Goal: Information Seeking & Learning: Learn about a topic

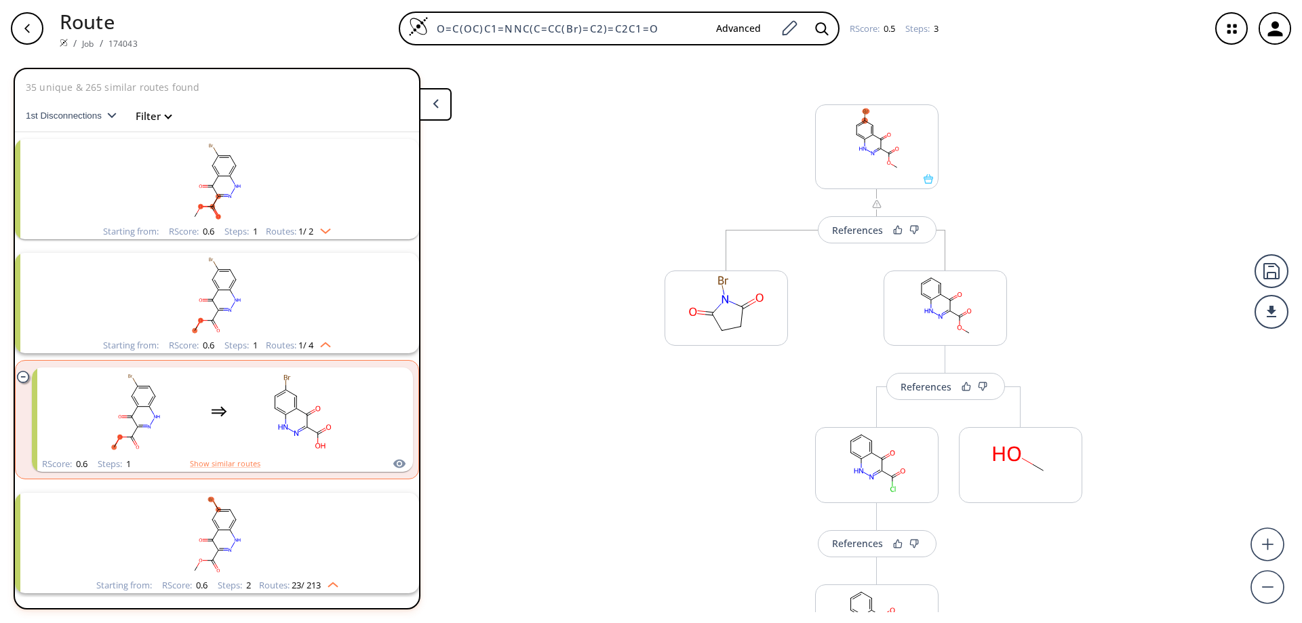
click at [31, 20] on div "button" at bounding box center [27, 28] width 33 height 33
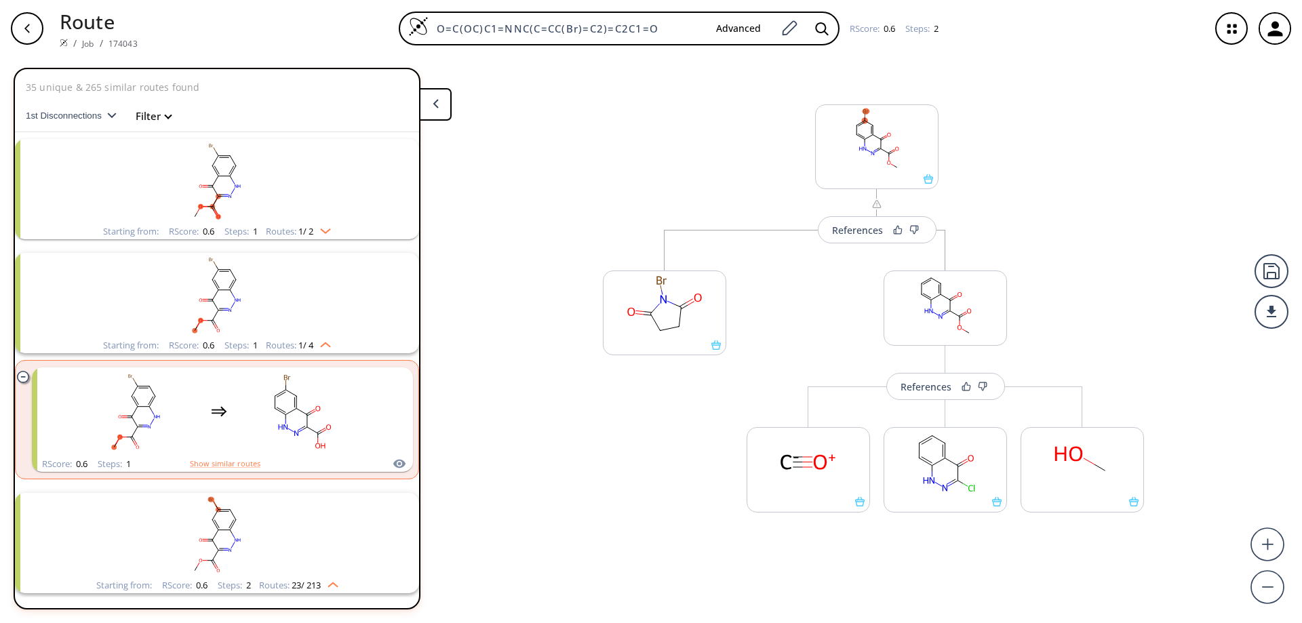
click at [439, 104] on button at bounding box center [435, 104] width 33 height 33
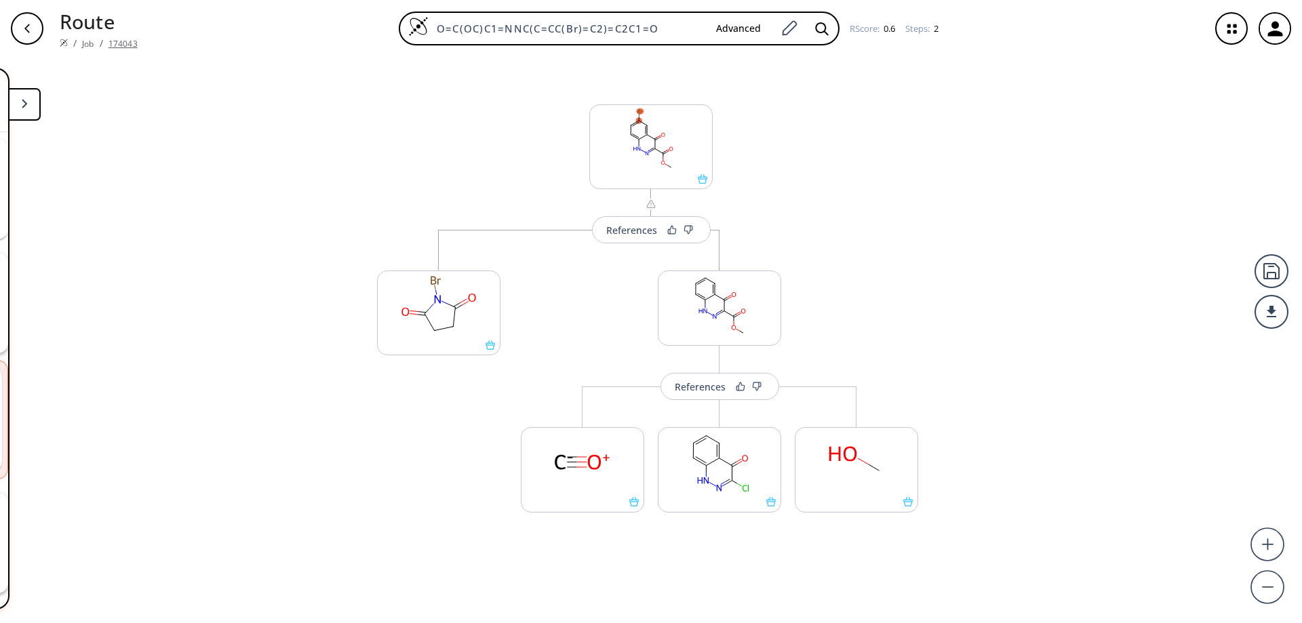
click at [127, 42] on link "174043" at bounding box center [123, 44] width 29 height 12
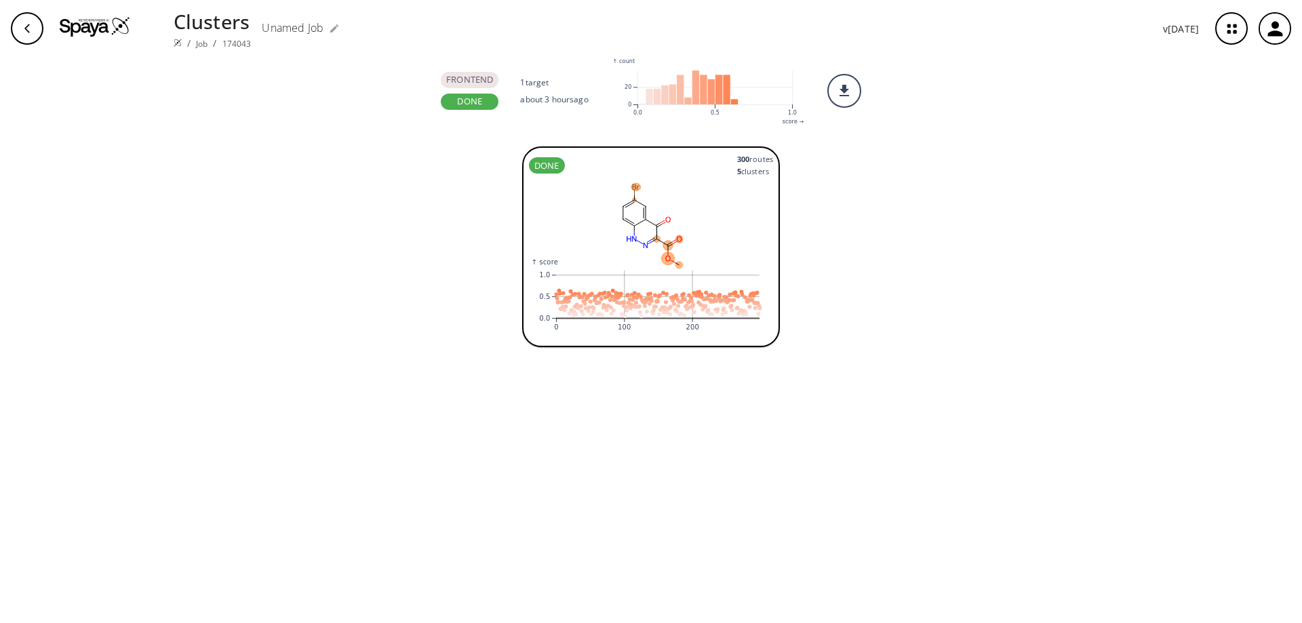
click at [747, 172] on span "5 cluster s" at bounding box center [755, 171] width 36 height 12
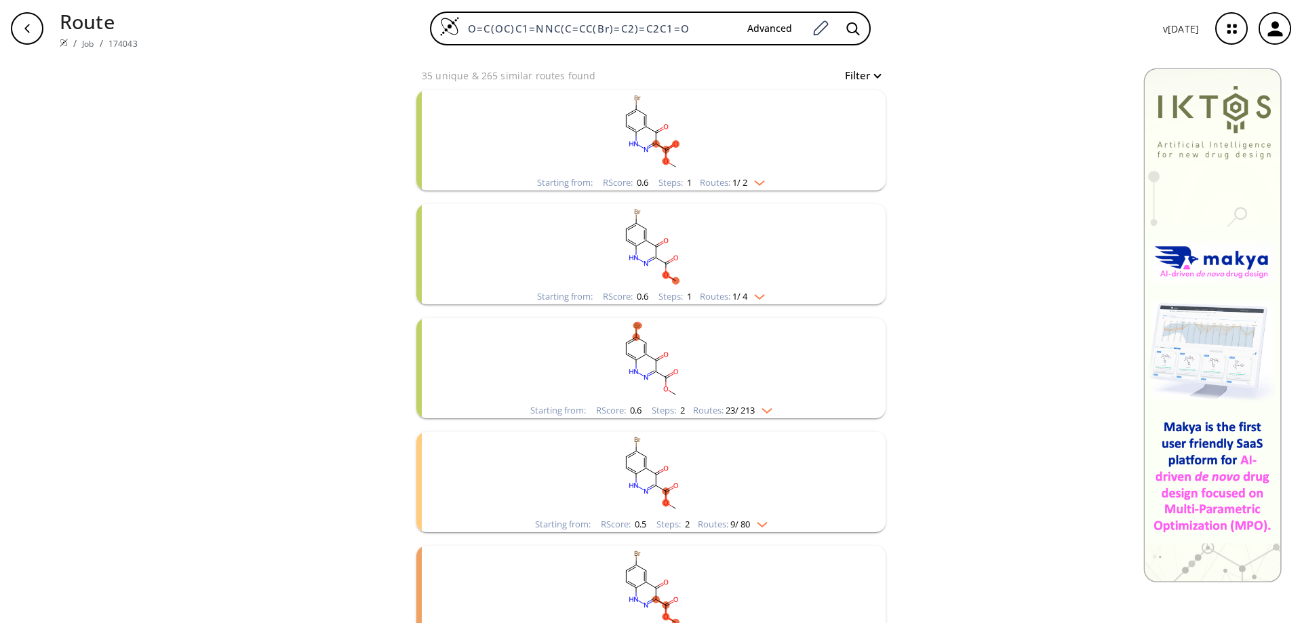
scroll to position [169, 0]
